Goal: Transaction & Acquisition: Purchase product/service

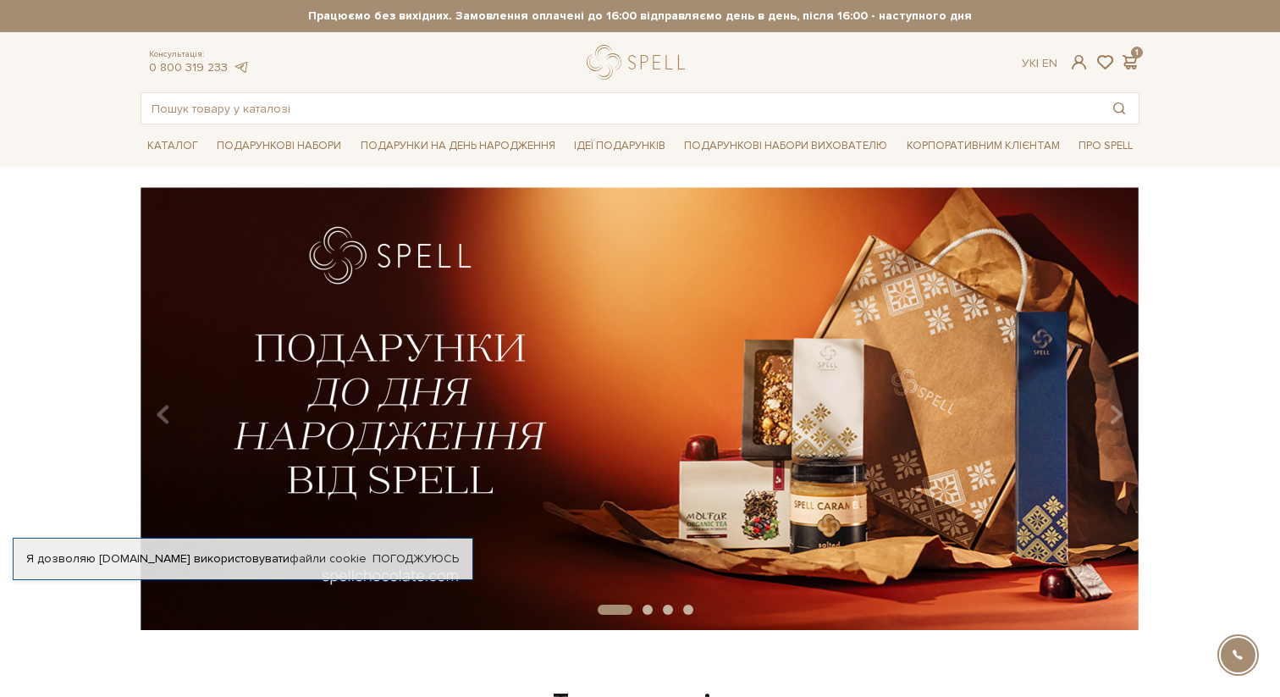
click at [470, 113] on input "text" at bounding box center [620, 108] width 959 height 30
type input "у"
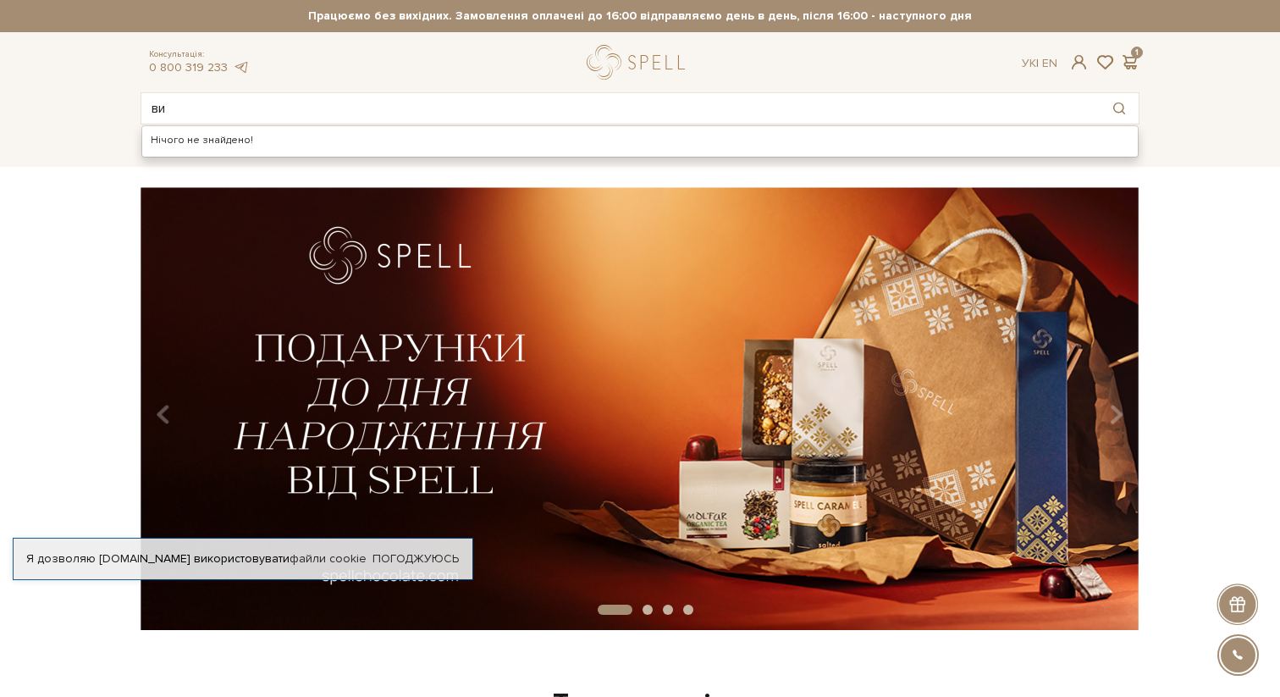
type input "в"
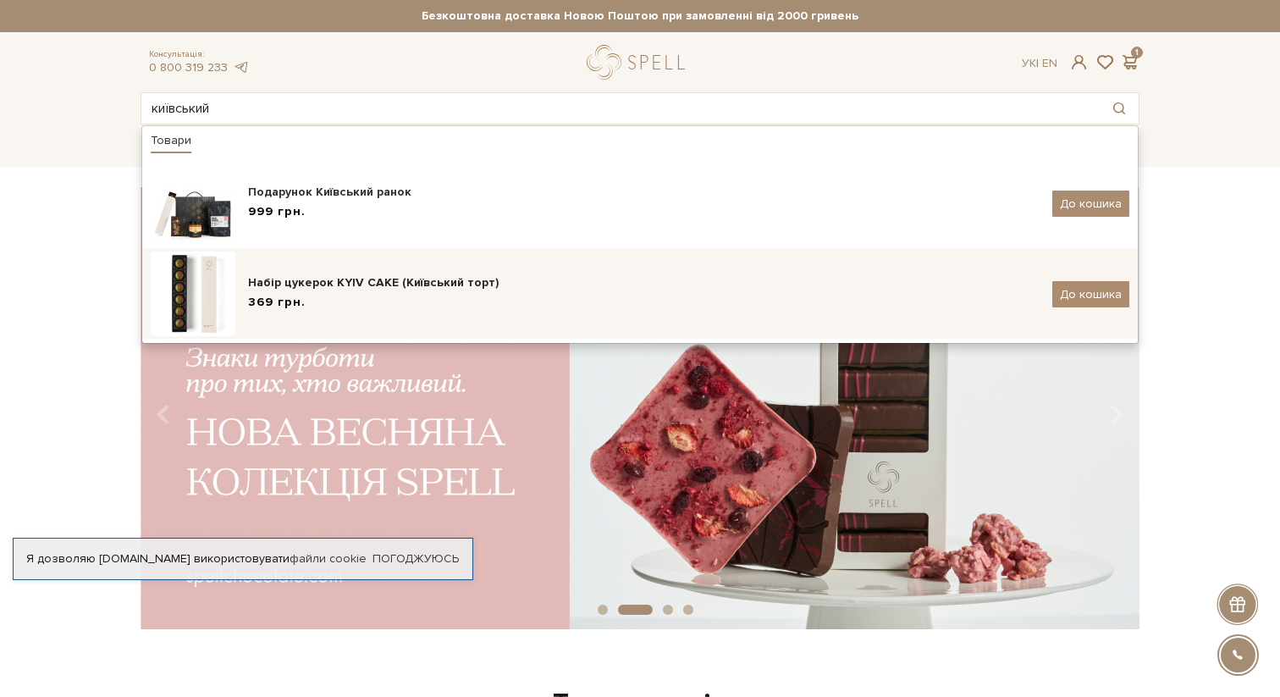
type input "київський"
click at [324, 278] on div "Набір цукерок KYIV CAKE (Київський торт)" at bounding box center [644, 282] width 792 height 17
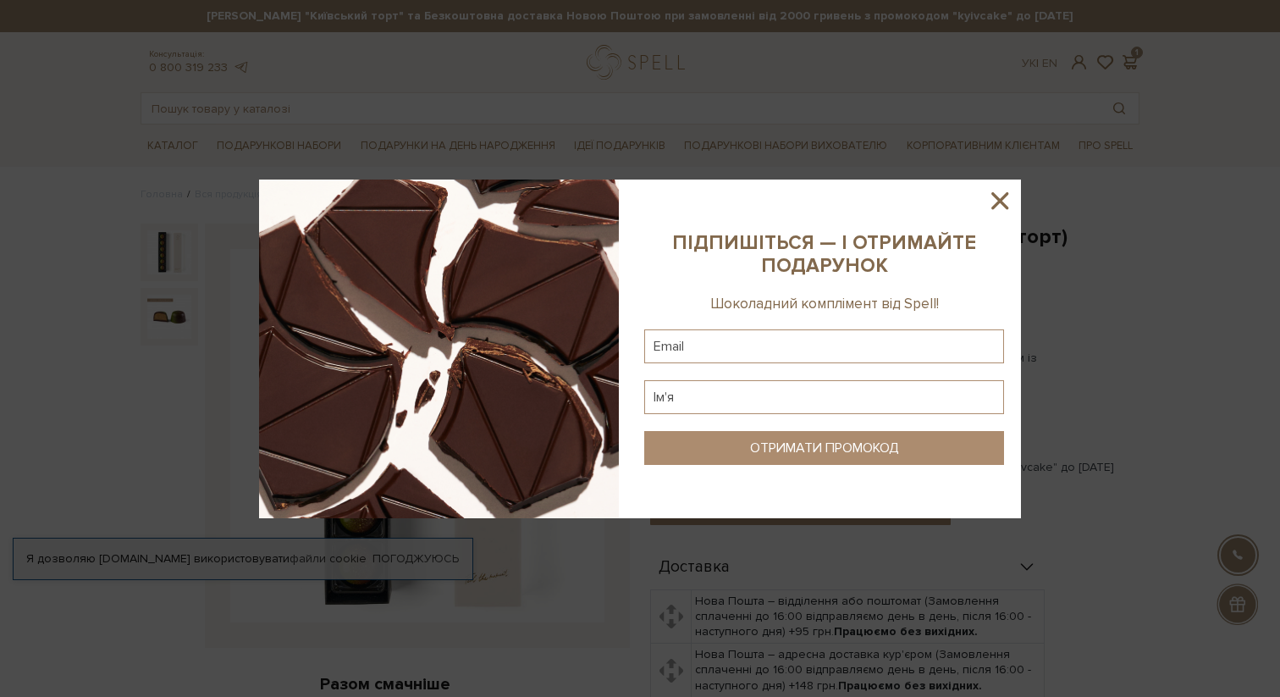
click at [997, 200] on icon at bounding box center [1000, 200] width 29 height 29
